Goal: Task Accomplishment & Management: Manage account settings

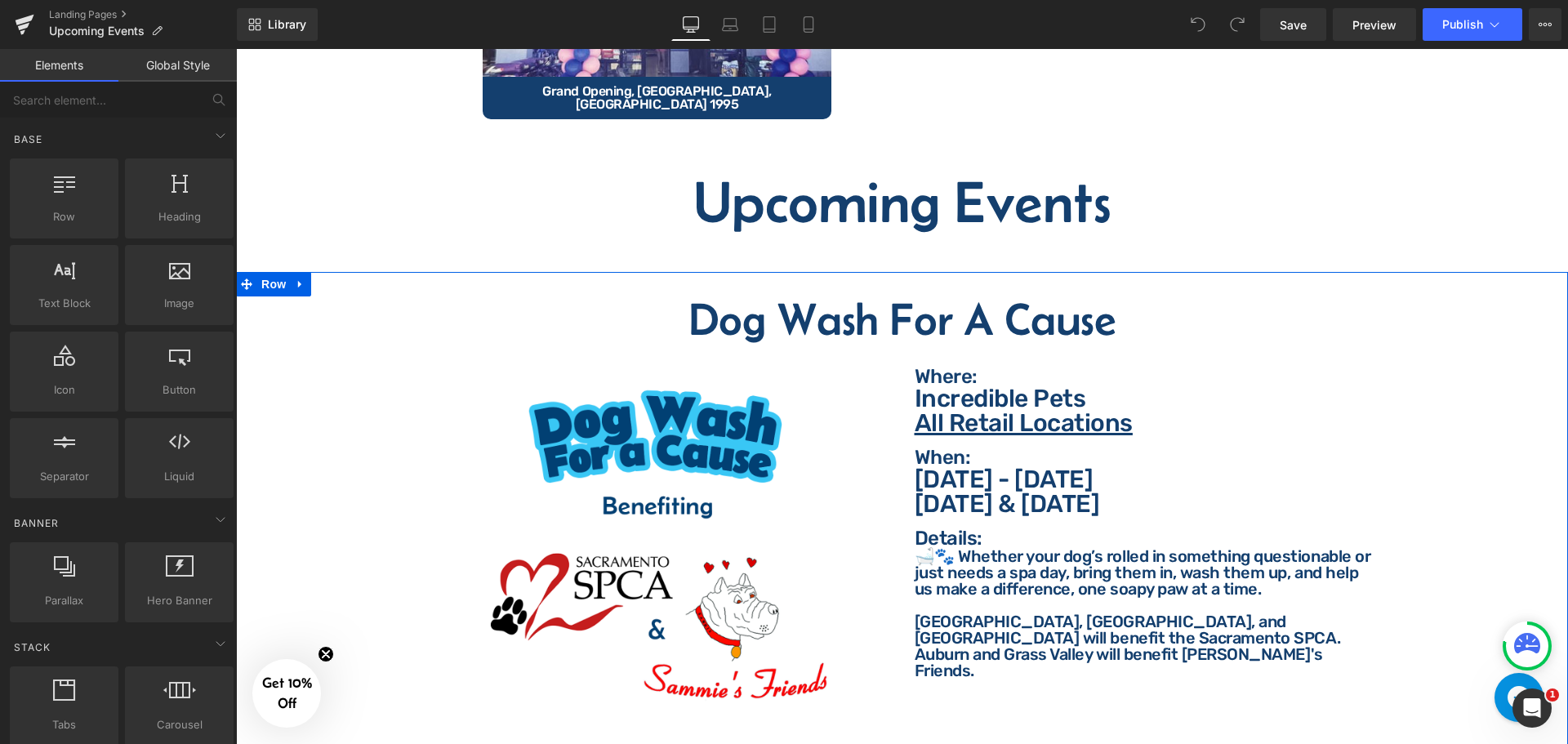
scroll to position [572, 0]
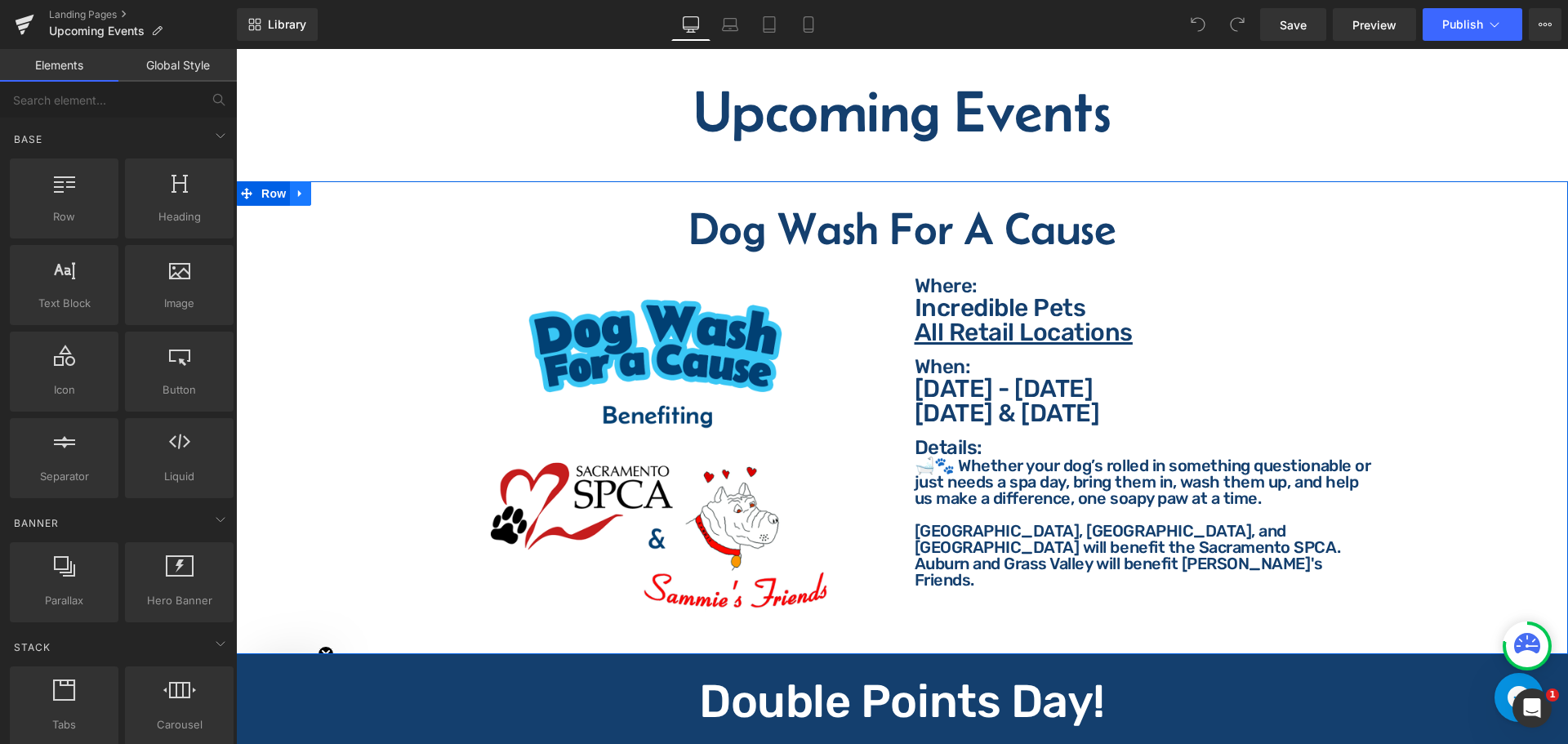
click at [298, 190] on icon at bounding box center [300, 194] width 3 height 8
click at [343, 188] on icon at bounding box center [342, 193] width 11 height 11
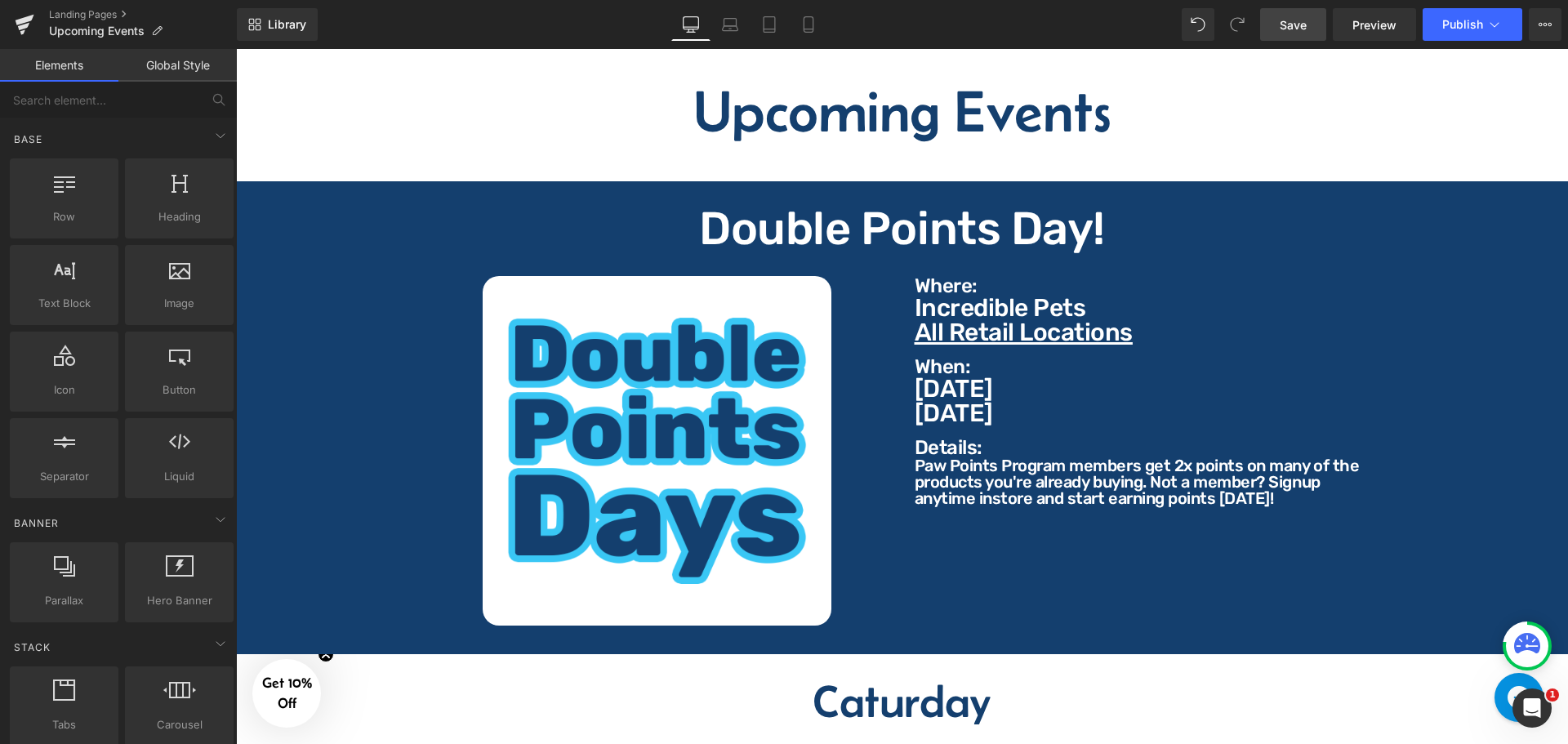
drag, startPoint x: 1285, startPoint y: 25, endPoint x: 1232, endPoint y: 8, distance: 55.7
click at [1285, 25] on span "Save" at bounding box center [1292, 25] width 27 height 17
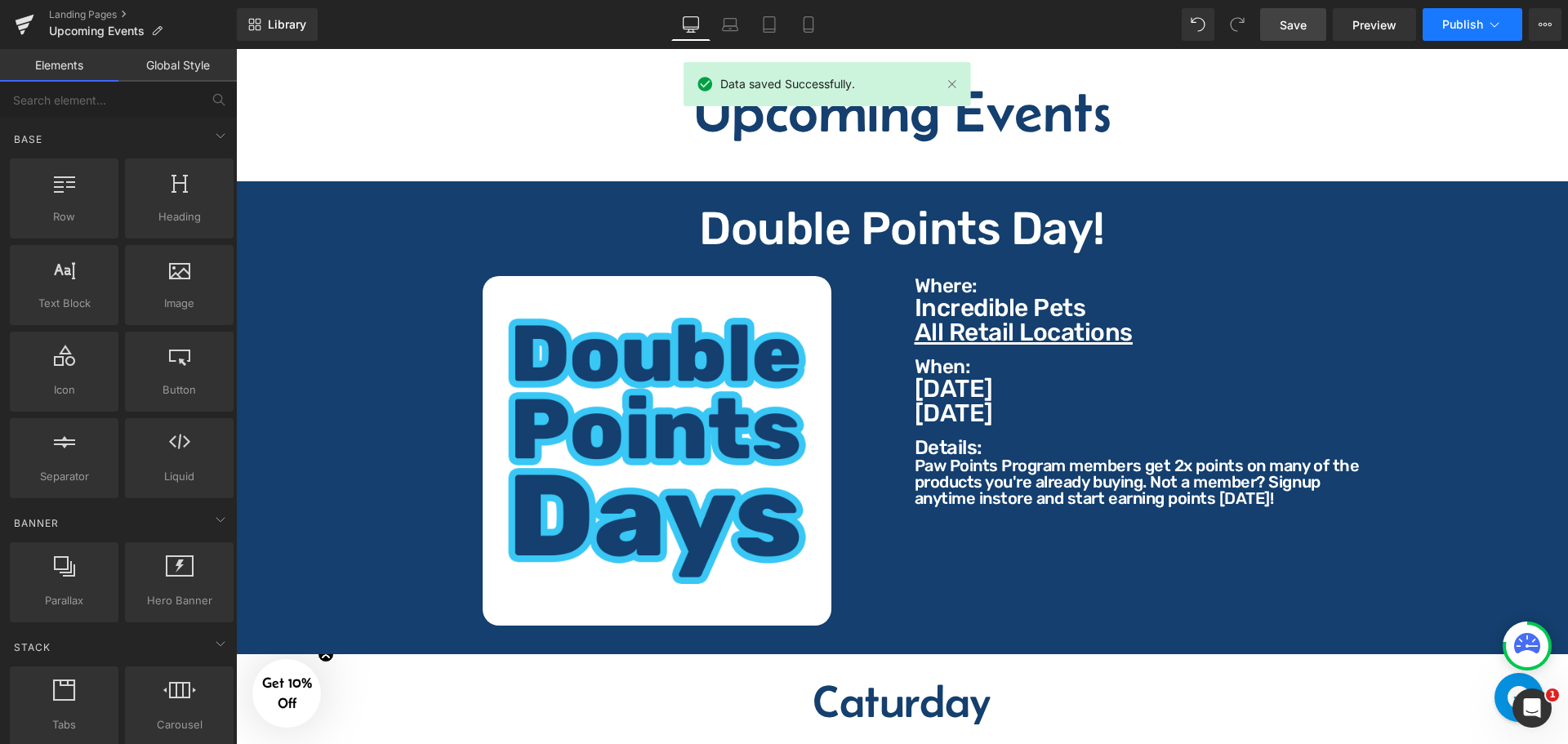
click at [1485, 22] on button "Publish" at bounding box center [1473, 24] width 100 height 33
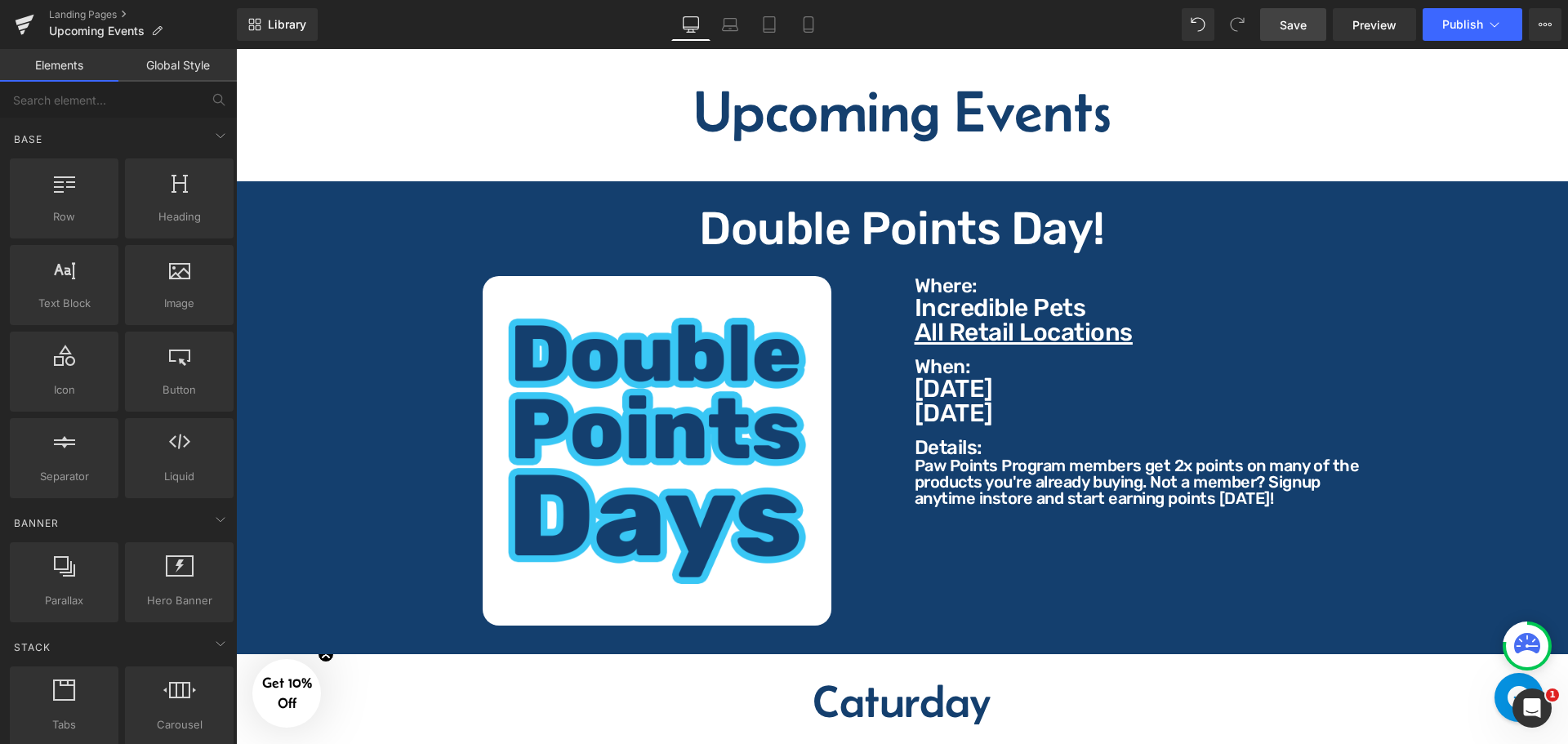
click at [1548, 18] on icon at bounding box center [1544, 24] width 13 height 13
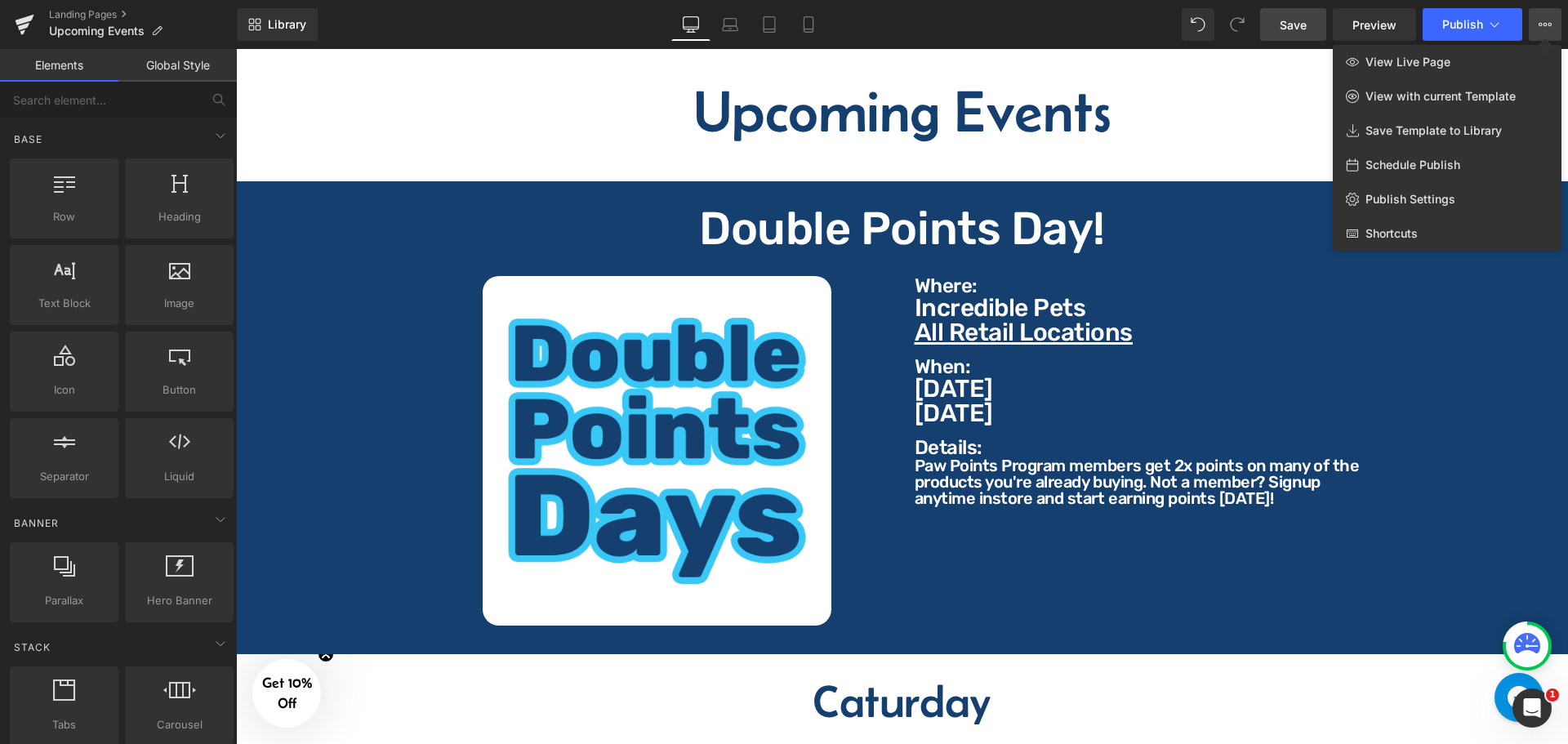
click at [1416, 167] on span "Schedule Publish" at bounding box center [1412, 164] width 95 height 15
select select
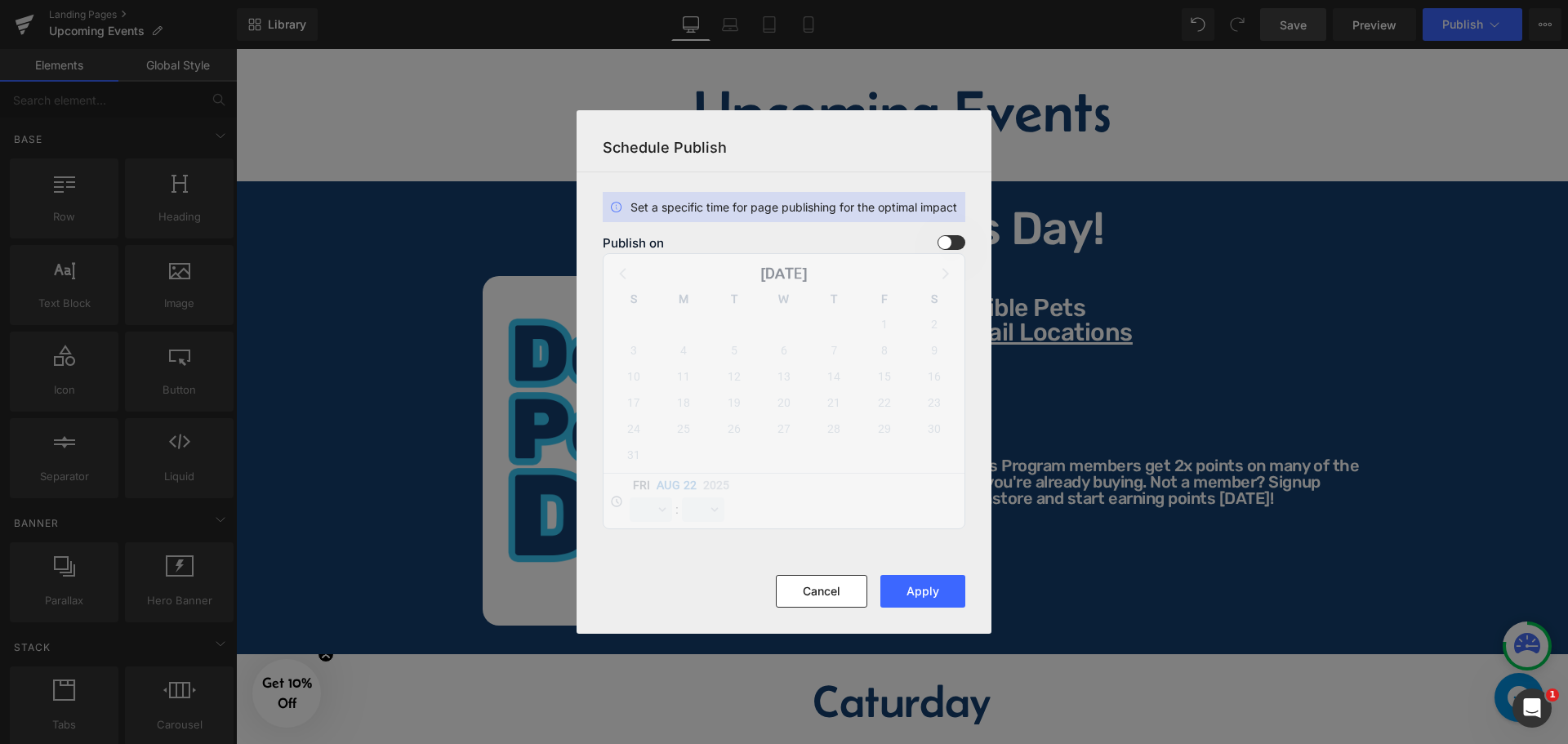
click at [956, 233] on section "Set a specific time for page publishing for the optimal impact Publish on [DATE…" at bounding box center [784, 373] width 414 height 403
click at [953, 243] on span at bounding box center [951, 243] width 28 height 15
click at [0, 0] on input "checkbox" at bounding box center [0, 0] width 0 height 0
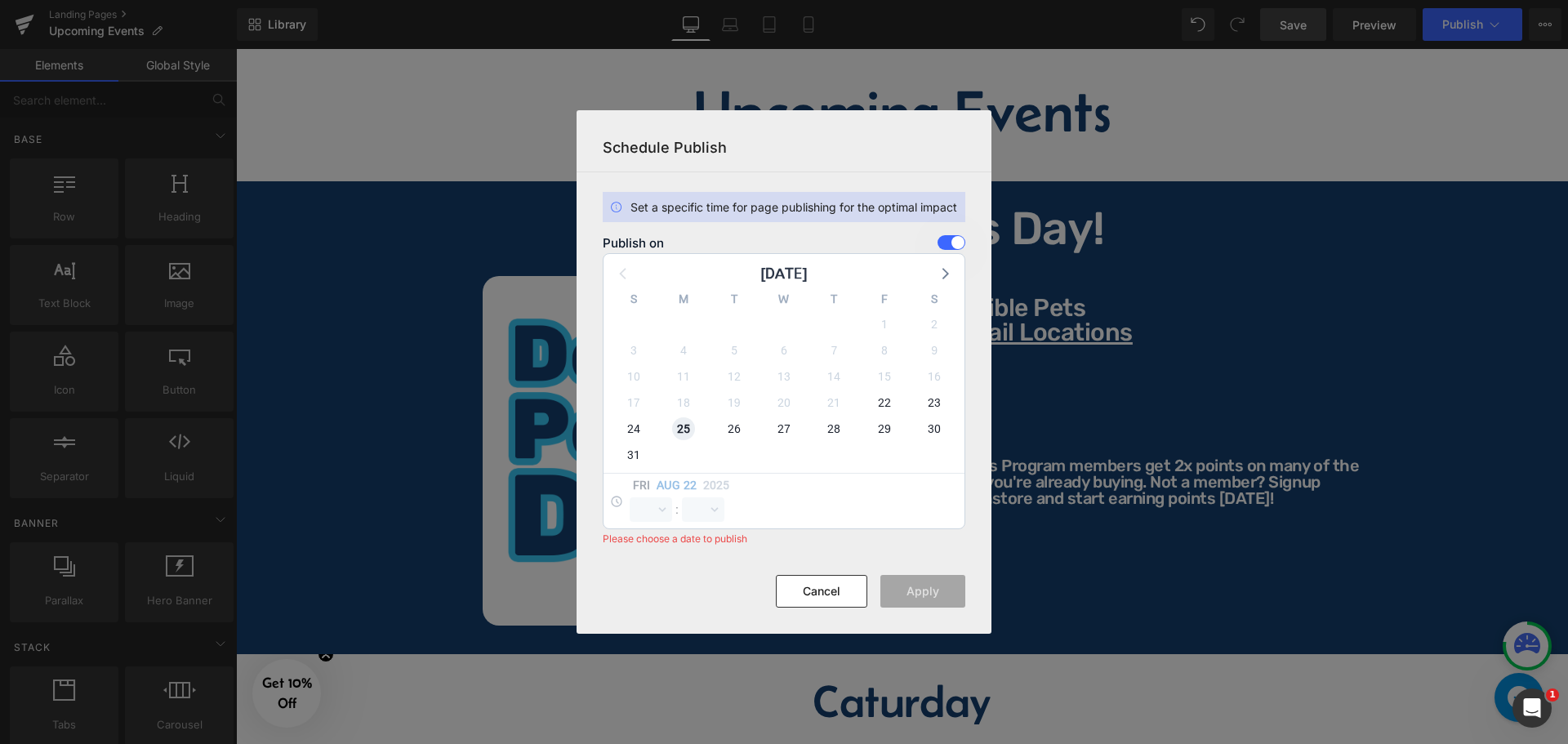
click at [681, 429] on span "25" at bounding box center [683, 428] width 23 height 23
click at [656, 511] on select "00 01 02 03 04 05 06 07 08 09 10 11 12 13 14 15 16 17 18 19 20 21 22 23" at bounding box center [650, 509] width 42 height 24
select select "0"
click at [629, 497] on select "00 01 02 03 04 05 06 07 08 09 10 11 12 13 14 15 16 17 18 19 20 21 22 23" at bounding box center [650, 509] width 42 height 24
click at [712, 515] on select "00 01 02 03 04 05 06 07 08 09 10 11 12 13 14 15 16 17 18 19 20 21 22 23 24 25 2…" at bounding box center [702, 509] width 42 height 24
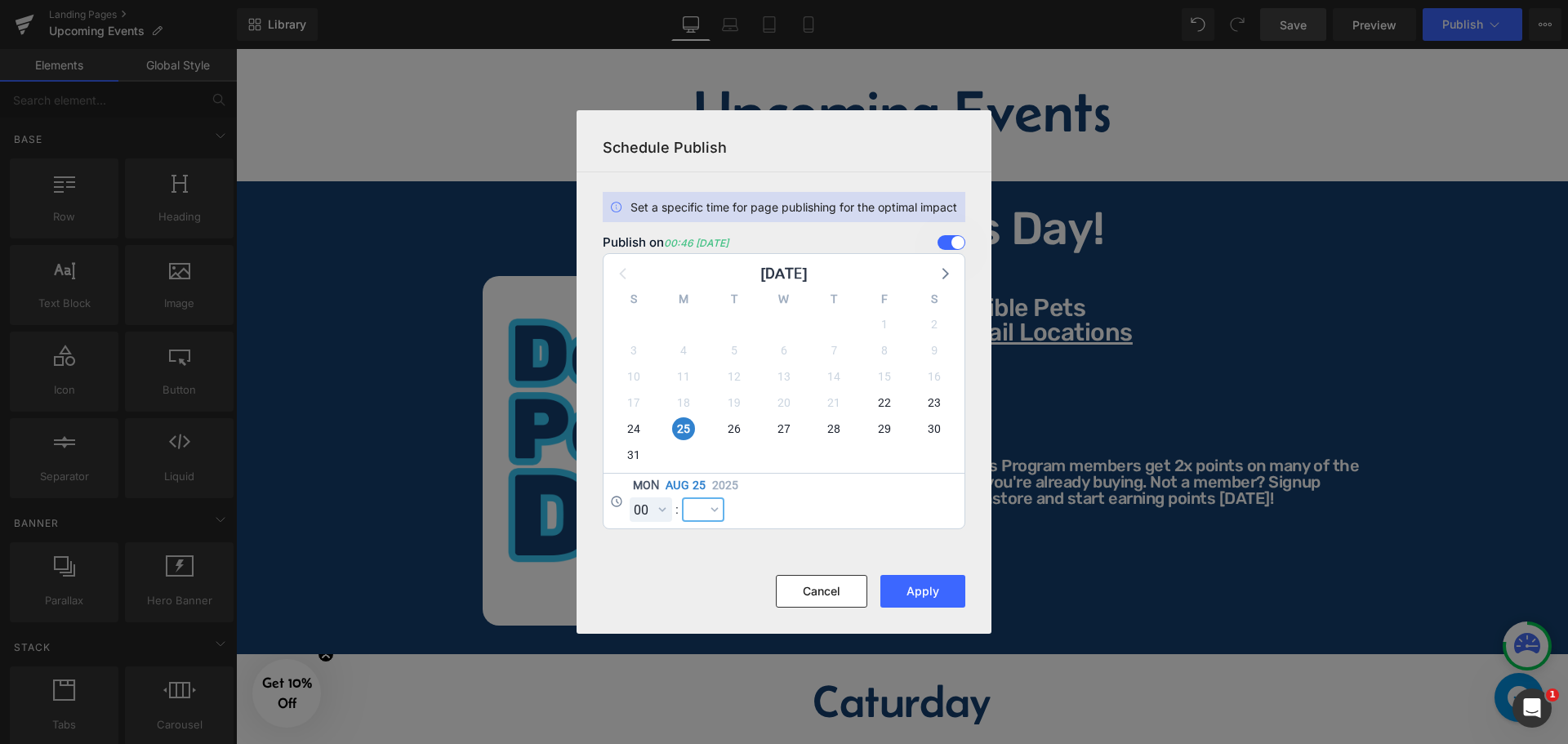
select select "0"
click at [682, 497] on select "00 01 02 03 04 05 06 07 08 09 10 11 12 13 14 15 16 17 18 19 20 21 22 23 24 25 2…" at bounding box center [702, 509] width 42 height 24
click at [938, 591] on button "Apply" at bounding box center [922, 592] width 85 height 33
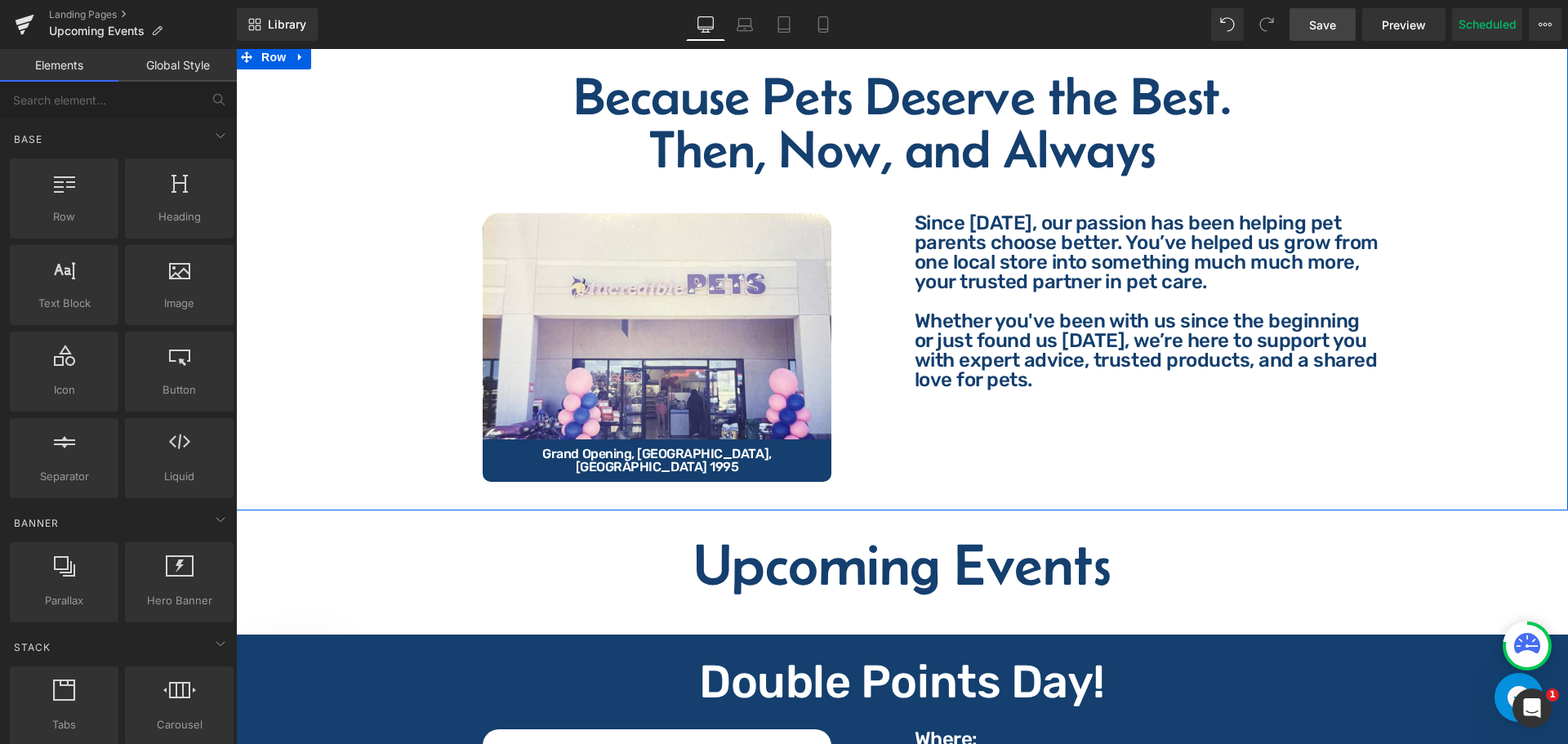
scroll to position [0, 0]
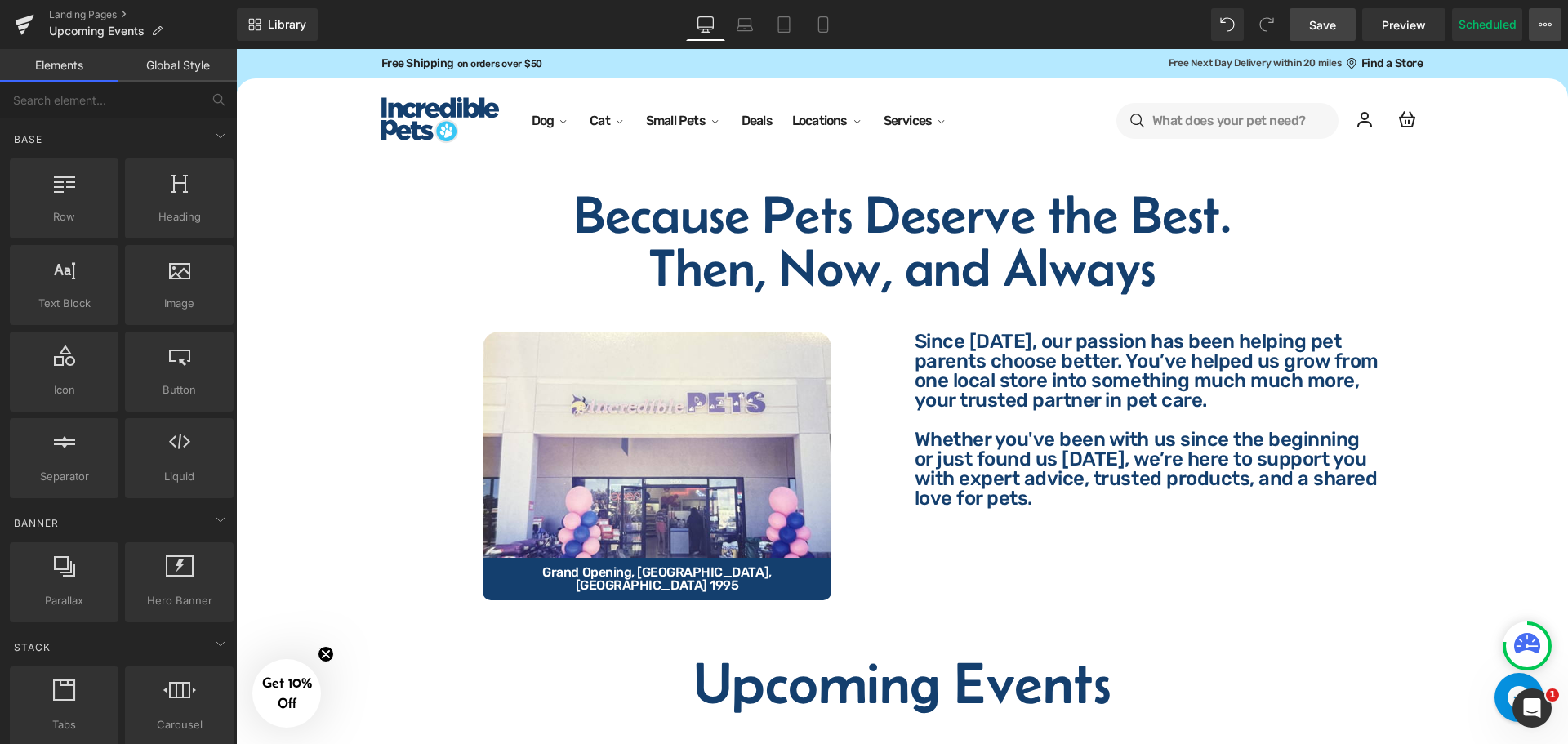
click at [1553, 28] on button "View Live Page View with current Template Save Template to Library Schedule Pub…" at bounding box center [1545, 24] width 33 height 33
click at [1543, 28] on icon at bounding box center [1544, 24] width 13 height 13
click at [1541, 25] on icon at bounding box center [1540, 25] width 4 height 3
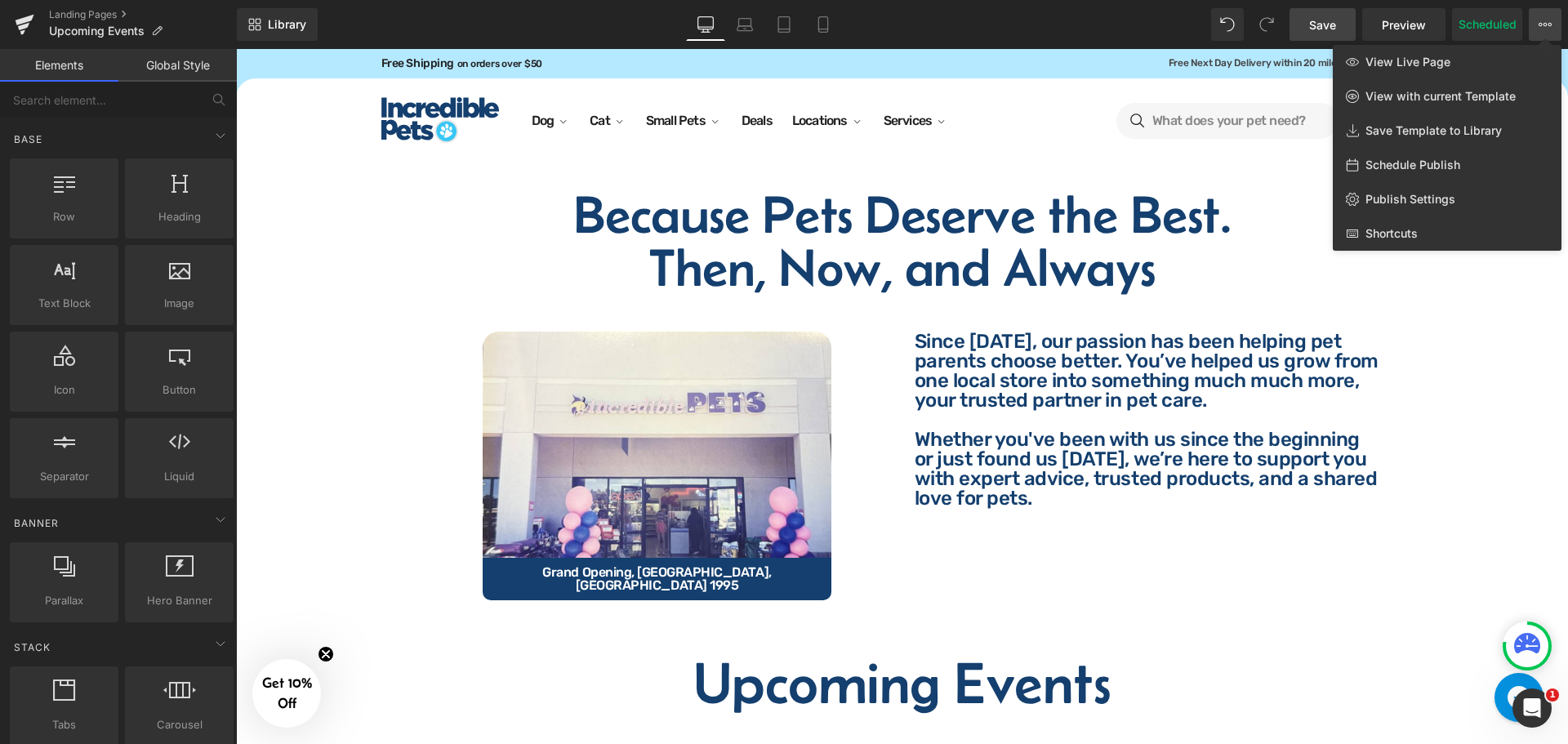
click at [1422, 165] on span "Schedule Publish" at bounding box center [1412, 164] width 95 height 15
select select
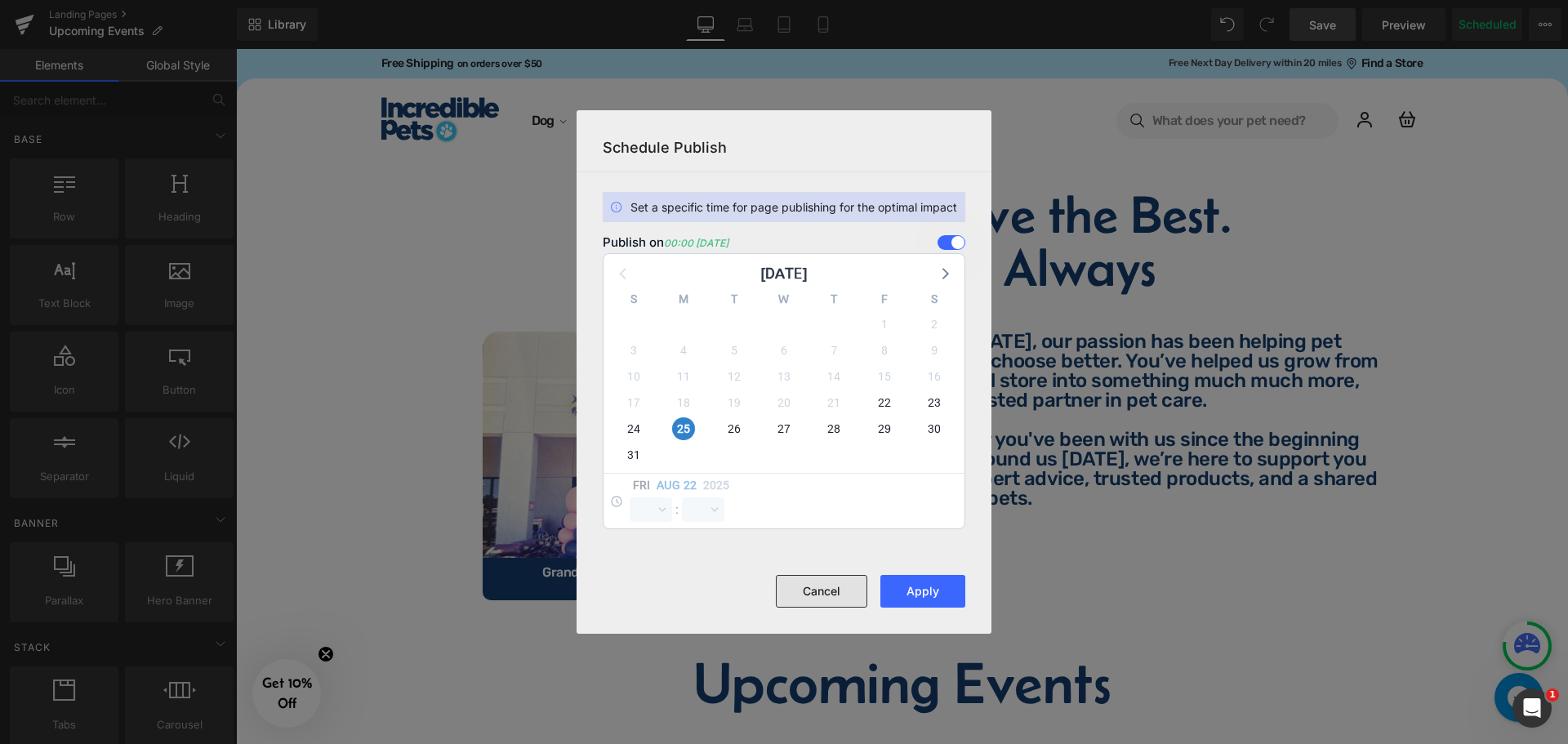
click at [817, 593] on button "Cancel" at bounding box center [821, 592] width 91 height 33
